Goal: Find contact information: Find contact information

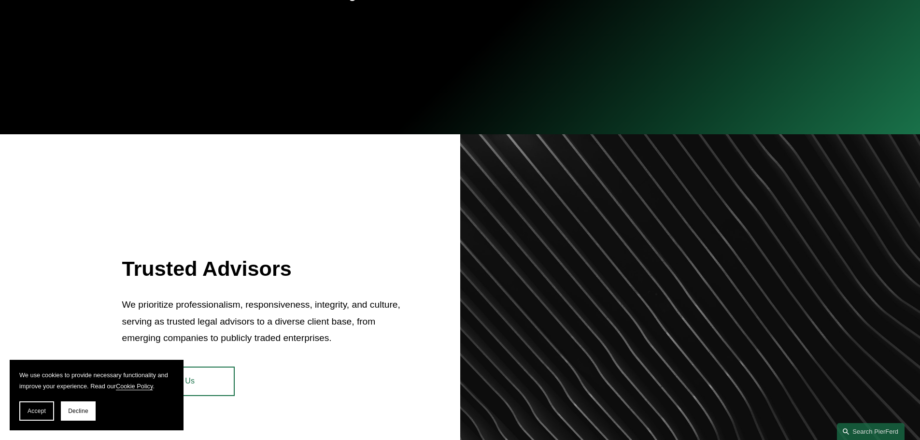
scroll to position [290, 0]
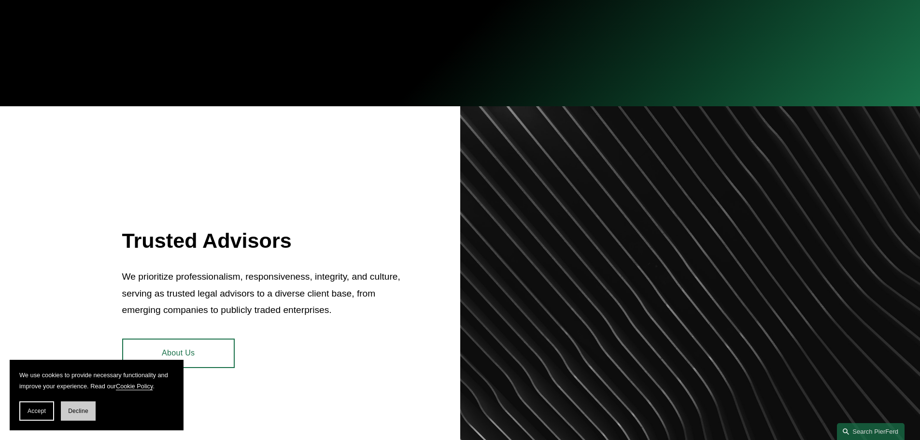
click at [77, 408] on span "Decline" at bounding box center [78, 410] width 20 height 7
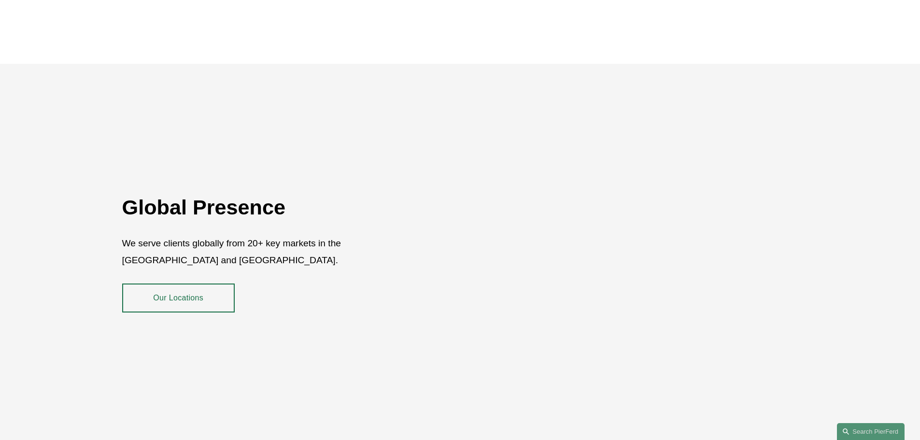
scroll to position [1767, 0]
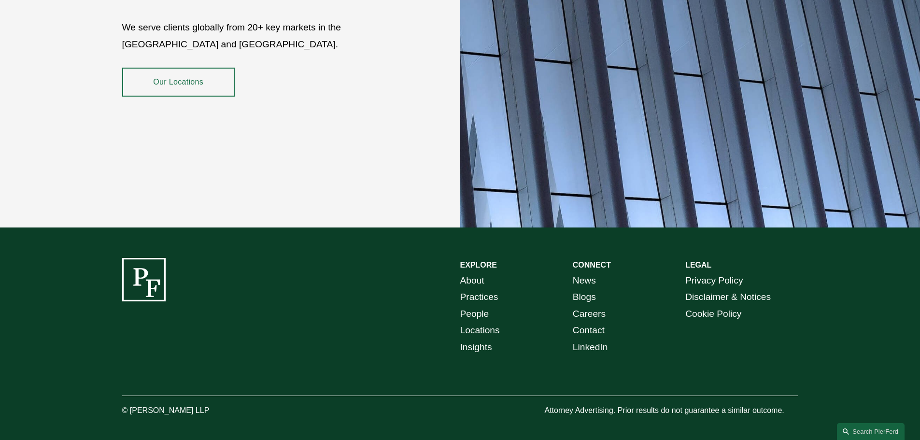
click at [481, 322] on link "Locations" at bounding box center [480, 330] width 40 height 17
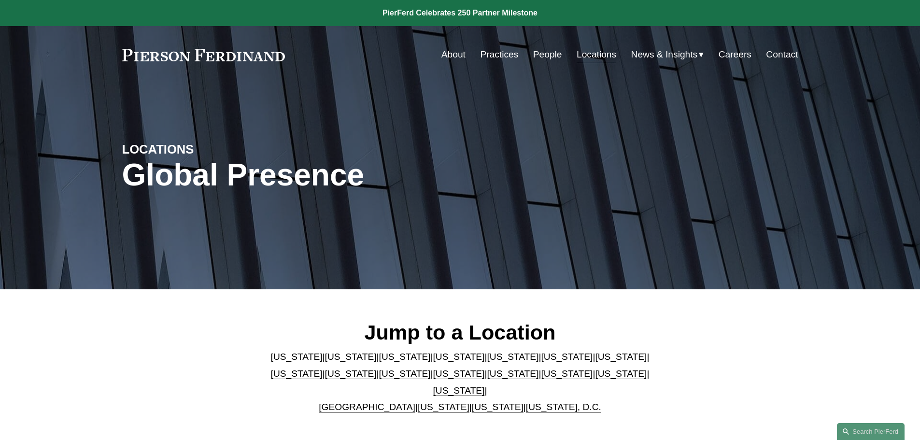
click at [487, 362] on link "[US_STATE]" at bounding box center [513, 356] width 52 height 10
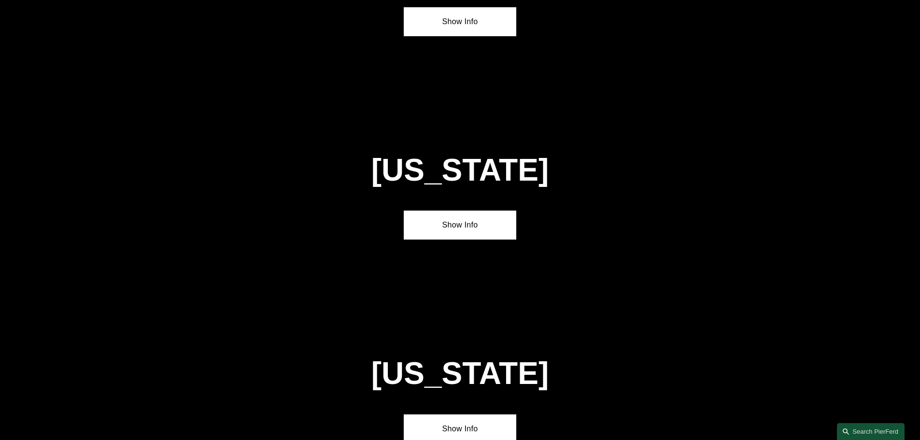
scroll to position [1252, 0]
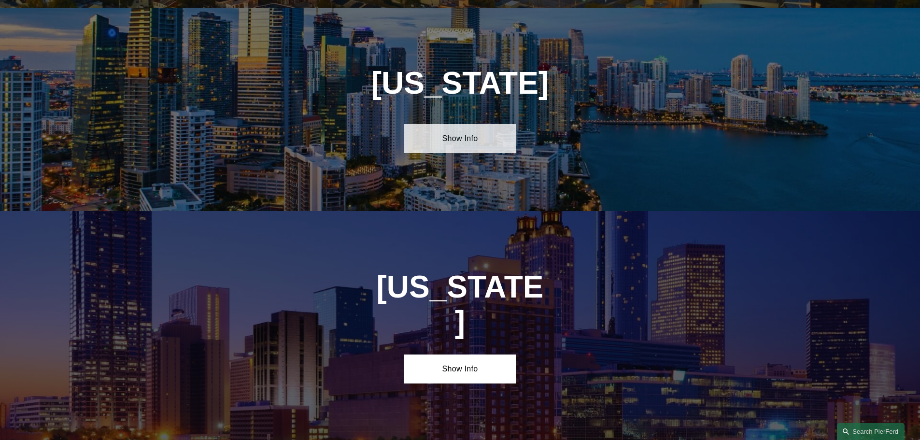
click at [435, 133] on link "Show Info" at bounding box center [460, 138] width 112 height 29
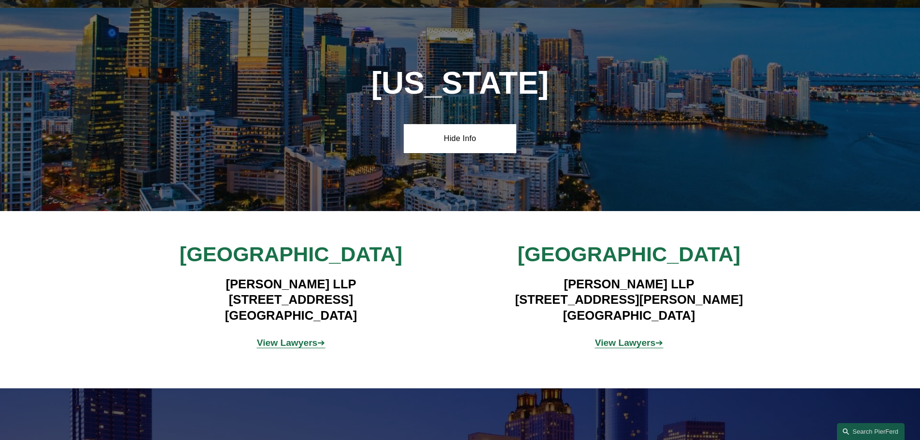
click at [607, 337] on strong "View Lawyers" at bounding box center [625, 342] width 61 height 10
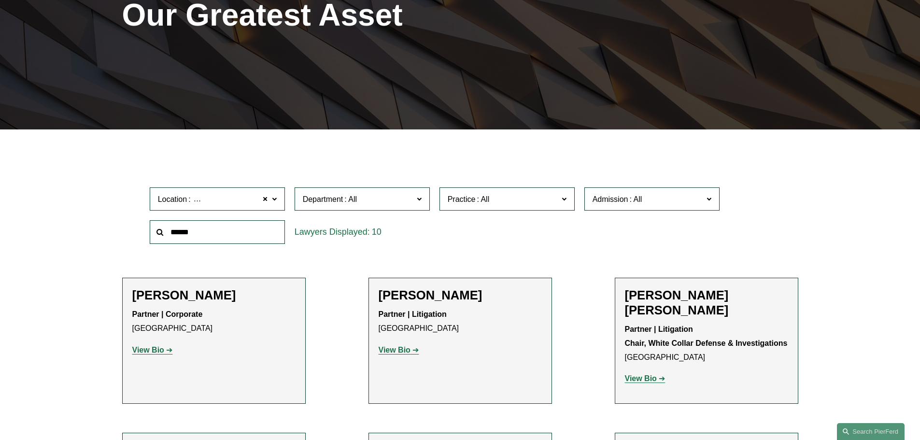
scroll to position [290, 0]
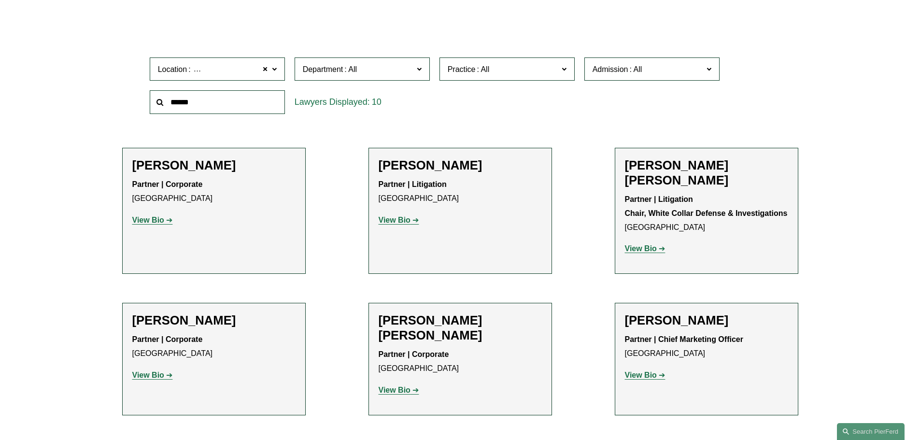
click at [395, 220] on strong "View Bio" at bounding box center [394, 220] width 32 height 8
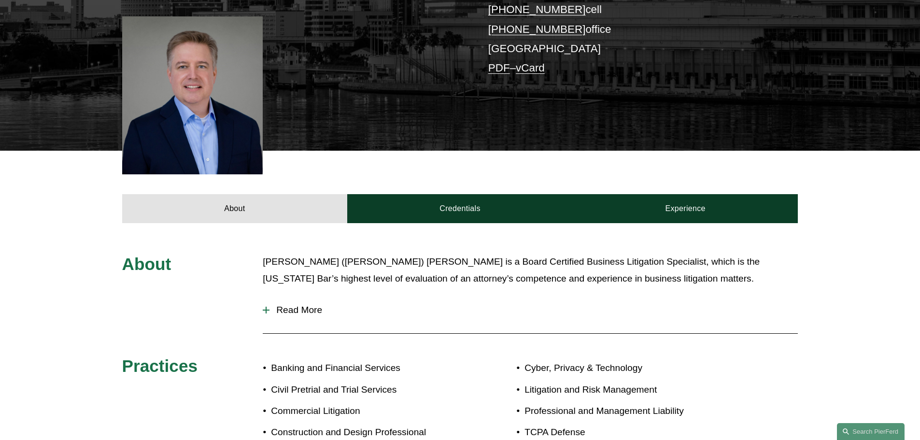
scroll to position [115, 0]
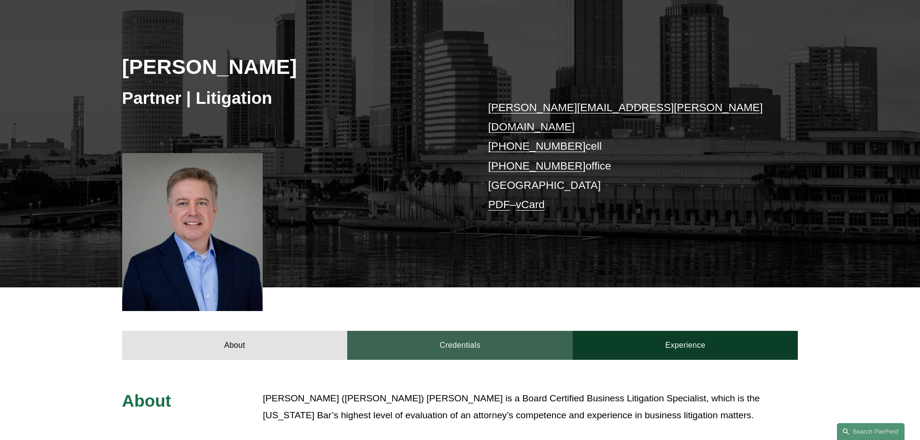
click at [490, 331] on link "Credentials" at bounding box center [459, 345] width 225 height 29
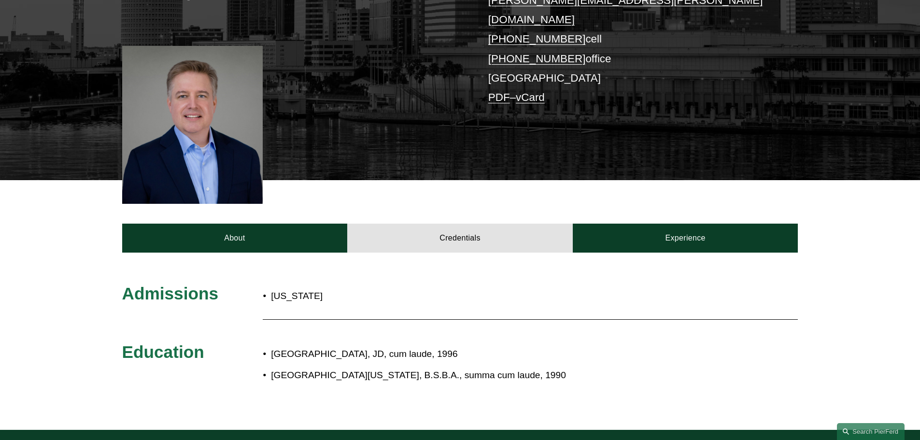
scroll to position [211, 0]
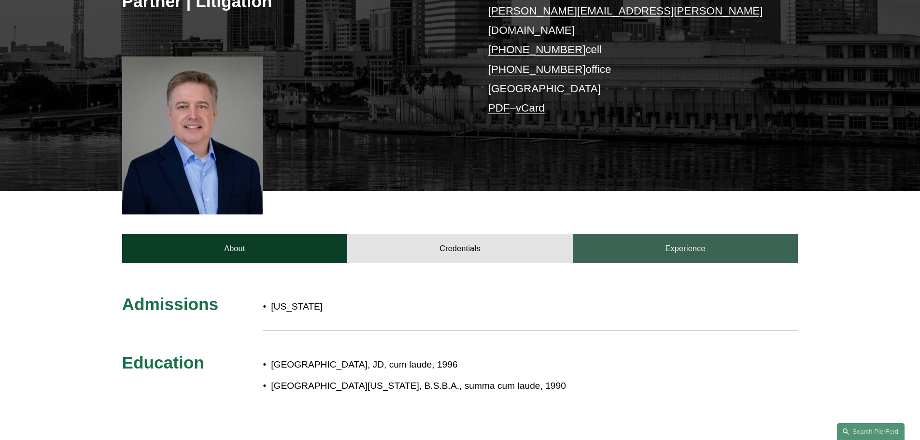
click at [670, 242] on link "Experience" at bounding box center [685, 248] width 225 height 29
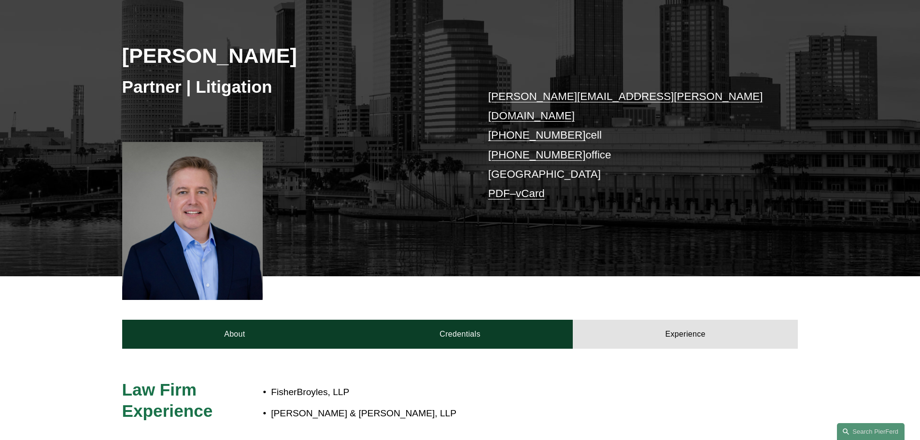
scroll to position [0, 0]
